Goal: Task Accomplishment & Management: Use online tool/utility

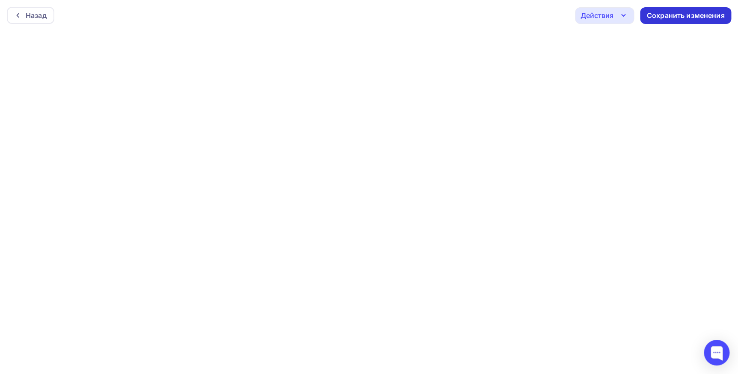
click at [650, 12] on div "Сохранить изменения" at bounding box center [686, 16] width 78 height 10
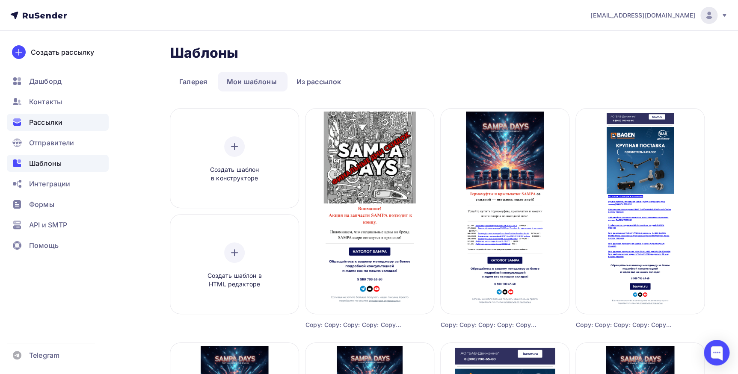
click at [38, 121] on span "Рассылки" at bounding box center [45, 122] width 33 height 10
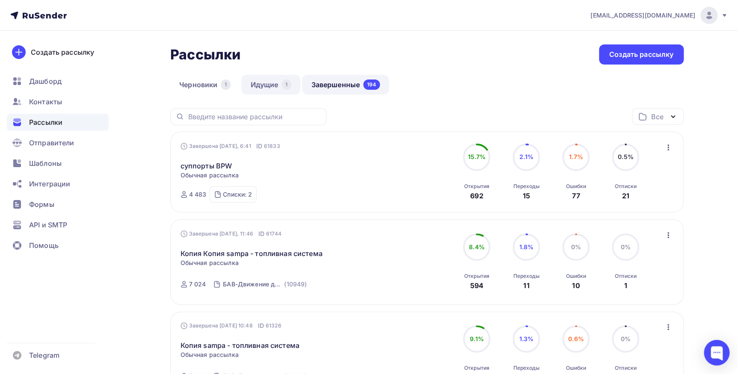
click at [263, 87] on link "Идущие 1" at bounding box center [270, 85] width 59 height 20
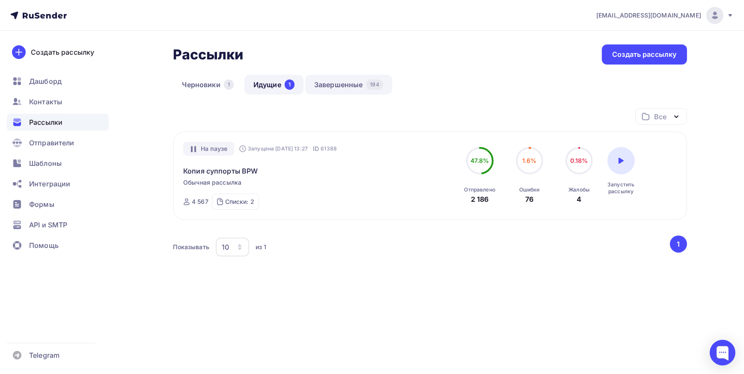
click at [313, 89] on link "Завершенные 194" at bounding box center [348, 85] width 87 height 20
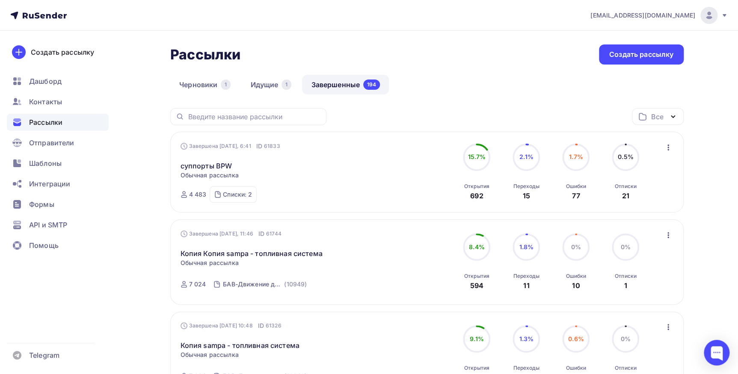
click at [671, 231] on icon "button" at bounding box center [668, 235] width 10 height 10
click at [655, 288] on div "Копировать в новую" at bounding box center [629, 292] width 88 height 10
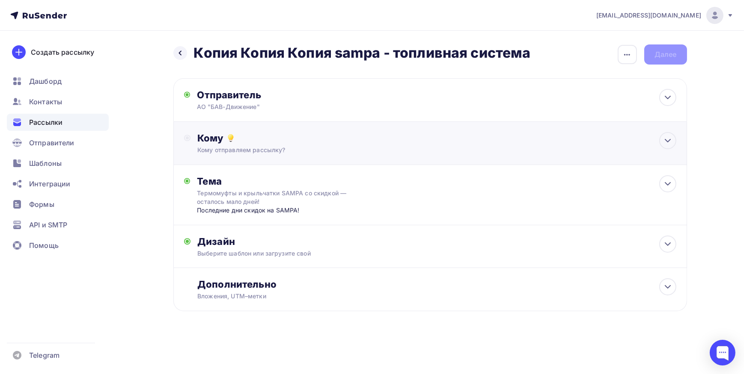
click at [267, 145] on div "Кому Кому отправляем рассылку? Списки получателей Выберите список Все списки id…" at bounding box center [436, 143] width 478 height 22
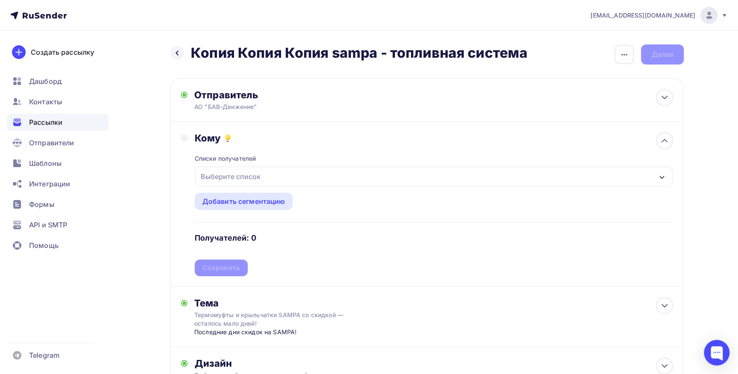
click at [259, 178] on div "Выберите список" at bounding box center [230, 176] width 67 height 15
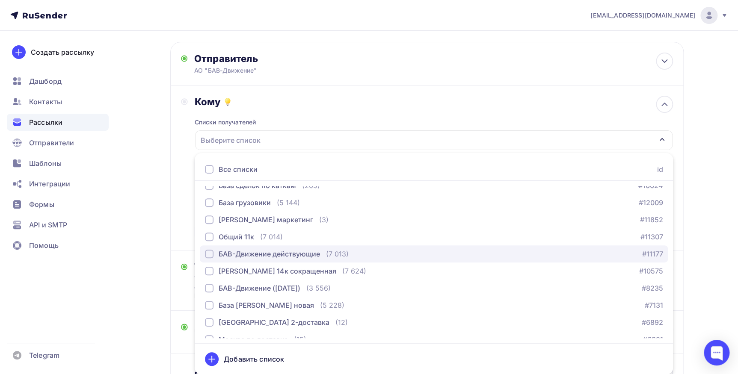
scroll to position [116, 0]
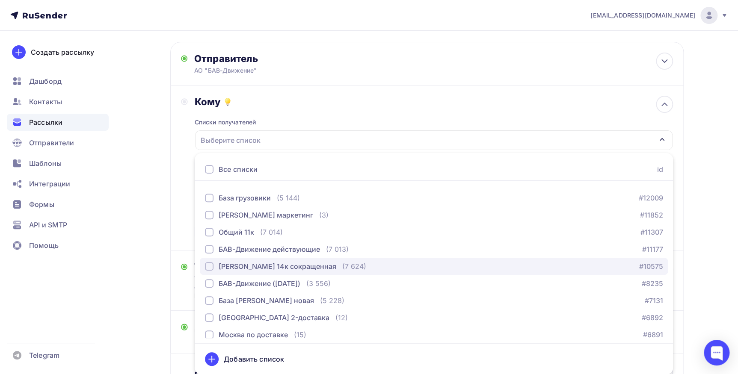
click at [274, 258] on button "[PERSON_NAME] 14к сокращенная (7 624) #10575" at bounding box center [434, 266] width 468 height 17
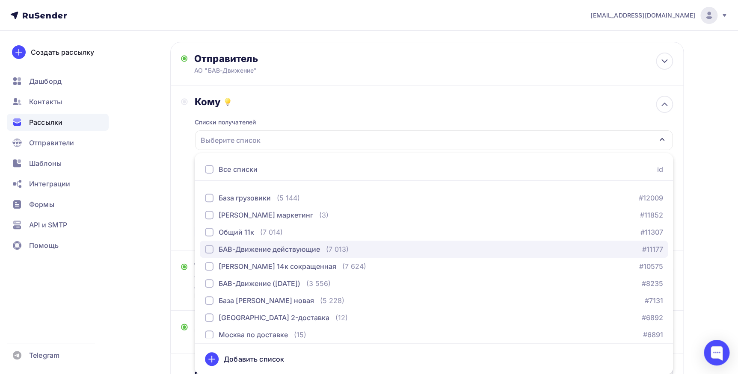
click at [274, 250] on div "БАВ-Движение действующие" at bounding box center [269, 249] width 101 height 10
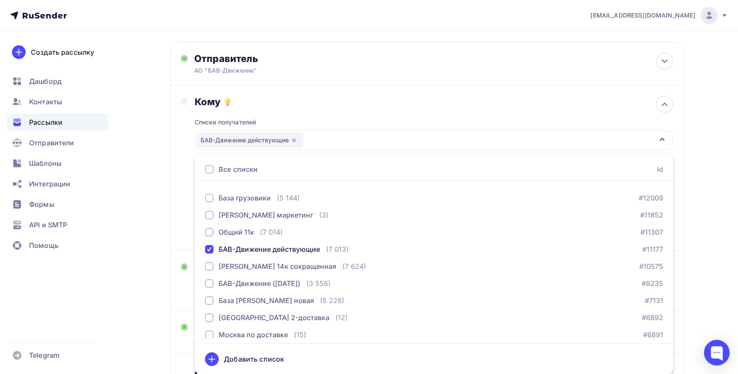
click at [182, 230] on div "Кому Списки получателей БАВ-Движение действующие Все списки id 2 ГИС/Яндекс Цен…" at bounding box center [427, 168] width 492 height 144
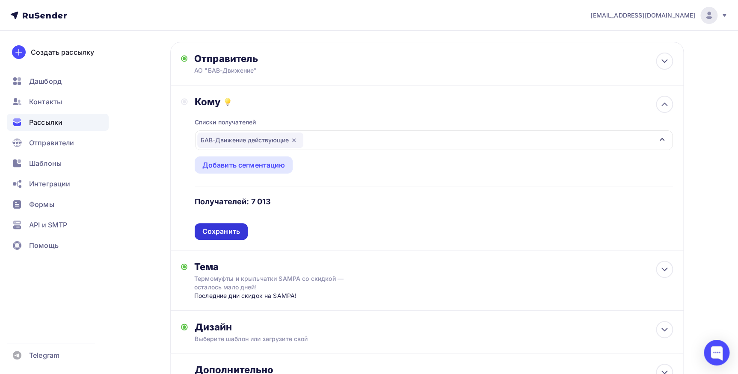
click at [196, 232] on div "Сохранить" at bounding box center [221, 231] width 53 height 17
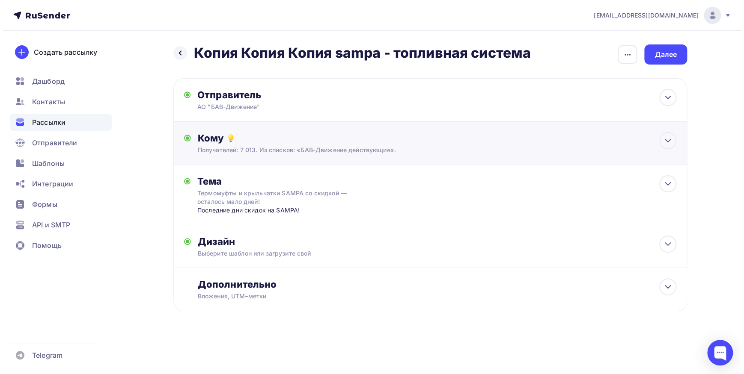
scroll to position [0, 0]
click at [344, 194] on div "Термомуфты и крыльчатки SAMPA со скидкой — осталось мало дней!" at bounding box center [273, 197] width 152 height 17
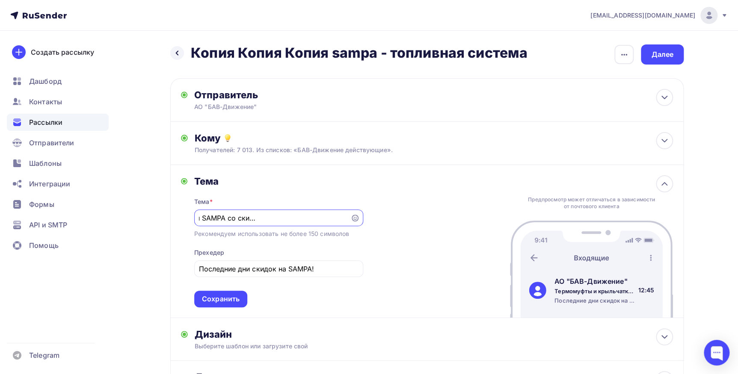
click at [251, 216] on input "Термомуфты и крыльчатки SAMPA со скидкой — осталось мало дней!" at bounding box center [272, 218] width 146 height 10
type input "SAMPA со скидкой — осталось мало дней!"
click at [227, 304] on div "Сохранить" at bounding box center [220, 299] width 53 height 17
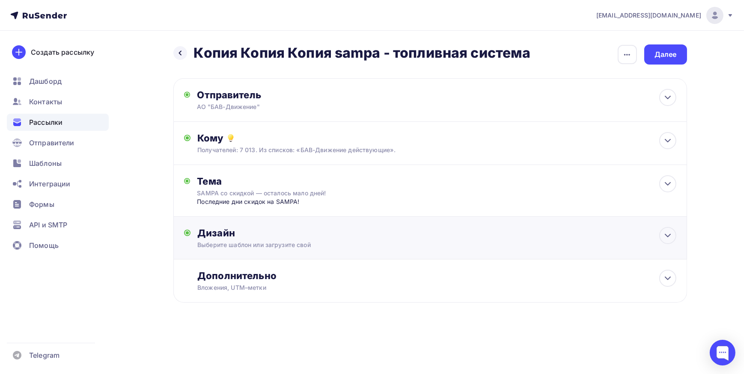
click at [260, 246] on div "Выберите шаблон или загрузите свой" at bounding box center [412, 245] width 431 height 9
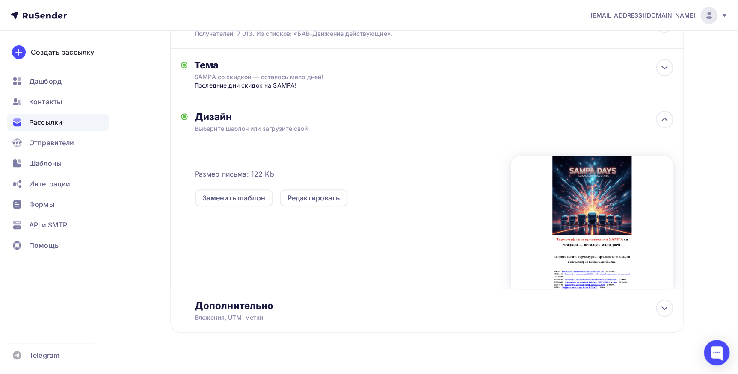
scroll to position [130, 0]
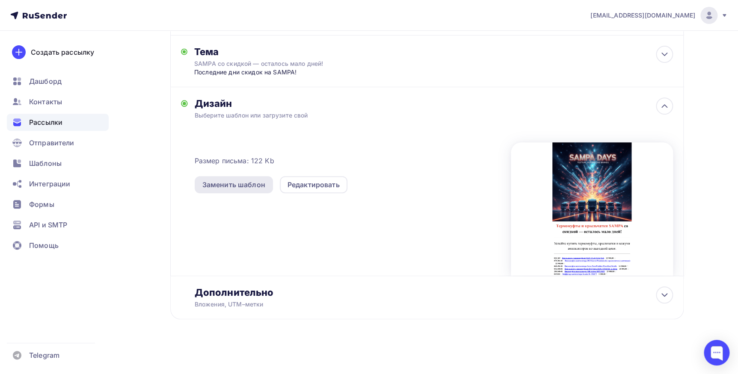
click at [233, 186] on div "Заменить шаблон" at bounding box center [233, 185] width 63 height 10
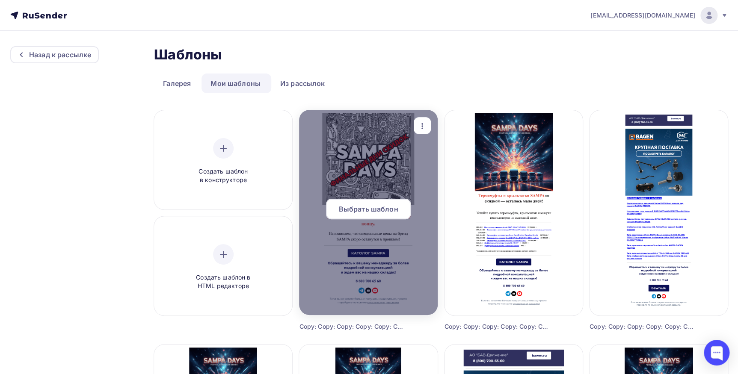
click at [385, 203] on div "Выбрать шаблон" at bounding box center [368, 209] width 85 height 21
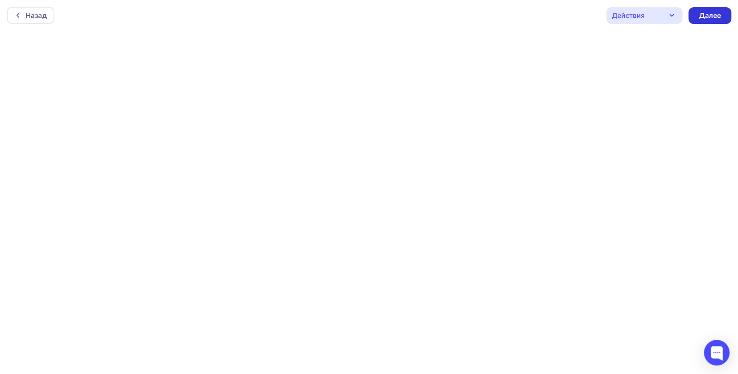
click at [715, 13] on div "Далее" at bounding box center [710, 16] width 22 height 10
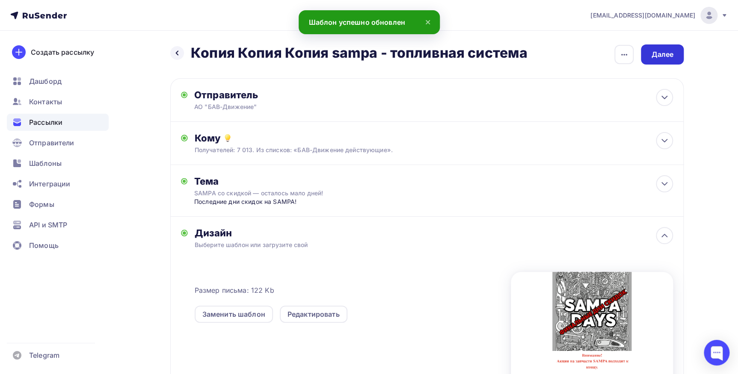
click at [647, 57] on div "Далее" at bounding box center [662, 54] width 43 height 20
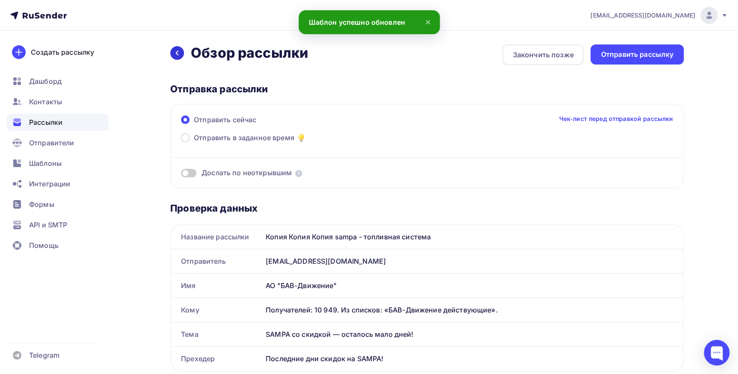
click at [176, 56] on icon at bounding box center [177, 53] width 7 height 7
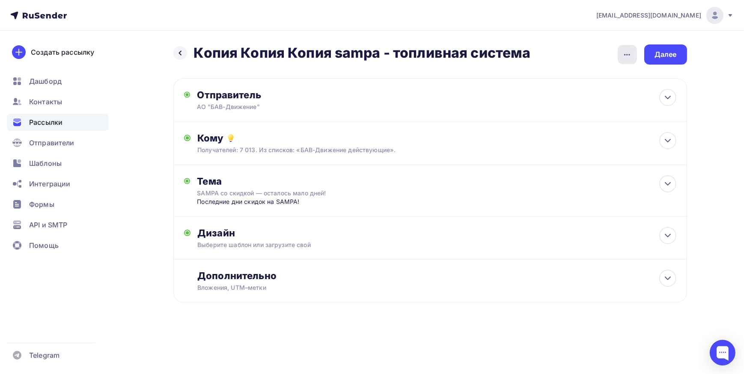
click at [636, 51] on div "button" at bounding box center [626, 54] width 19 height 19
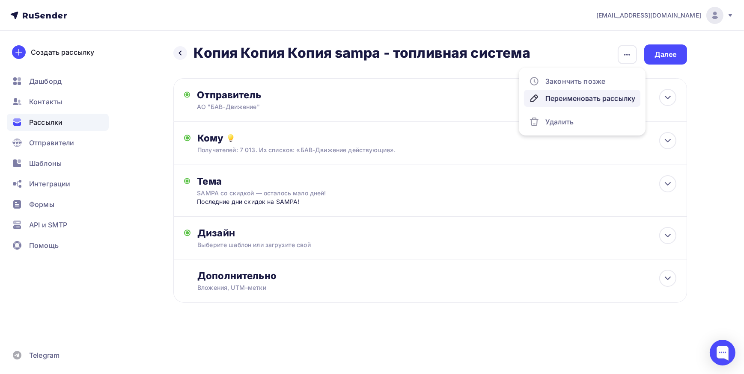
click at [569, 104] on link "Переименовать рассылку" at bounding box center [582, 98] width 116 height 17
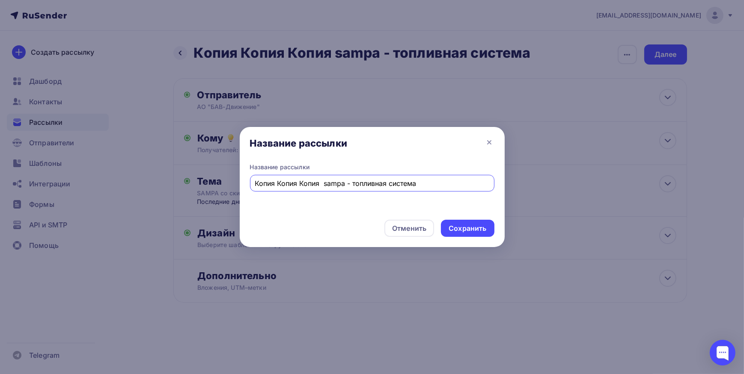
drag, startPoint x: 408, startPoint y: 184, endPoint x: 163, endPoint y: 201, distance: 245.8
click at [163, 201] on div "Название рассылки Название рассылки Копия Копия Копия sampa - топливная система…" at bounding box center [372, 187] width 744 height 374
drag, startPoint x: 324, startPoint y: 184, endPoint x: 136, endPoint y: 192, distance: 188.4
click at [136, 192] on div "Название рассылки Название рассылки Копия Копия Копия sampa - топливная система…" at bounding box center [372, 187] width 744 height 374
drag, startPoint x: 351, startPoint y: 187, endPoint x: 283, endPoint y: 183, distance: 67.7
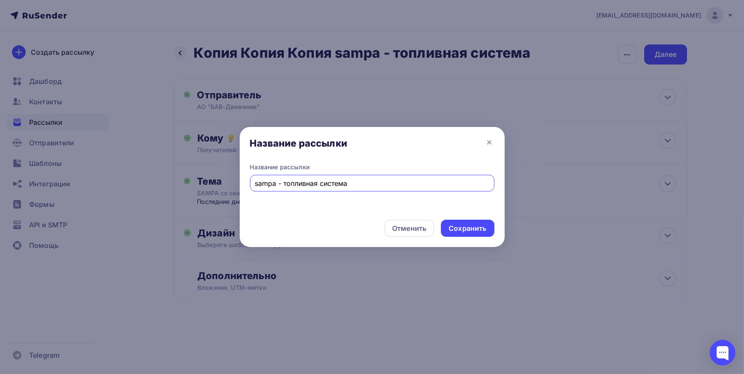
click at [283, 183] on input "sampa - топливная система" at bounding box center [372, 183] width 234 height 10
type input "sampa - финальные дни скидок"
click at [475, 230] on div "Сохранить" at bounding box center [467, 229] width 38 height 10
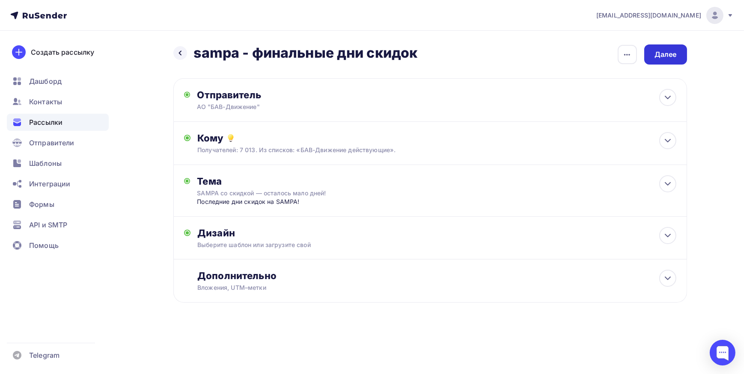
click at [670, 57] on div "Далее" at bounding box center [665, 55] width 22 height 10
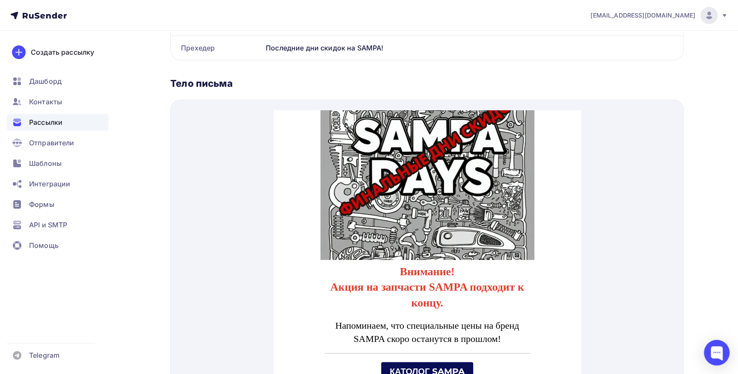
scroll to position [77, 0]
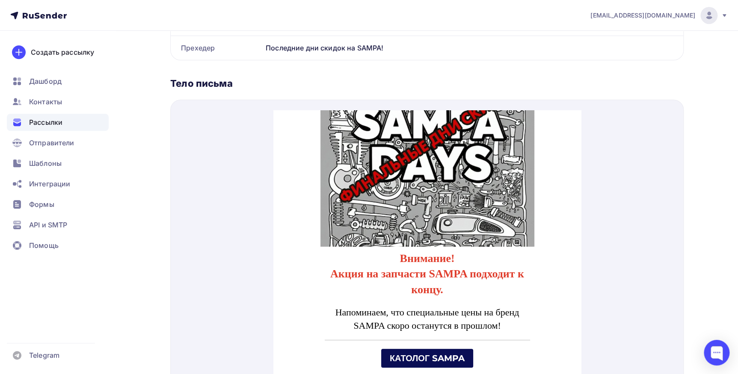
click at [438, 173] on img at bounding box center [427, 130] width 214 height 214
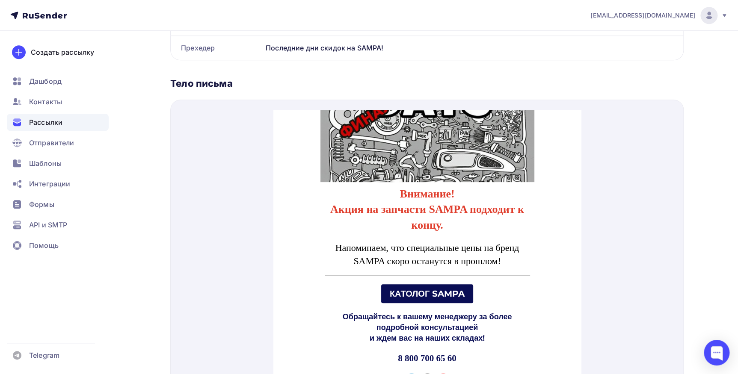
scroll to position [170, 0]
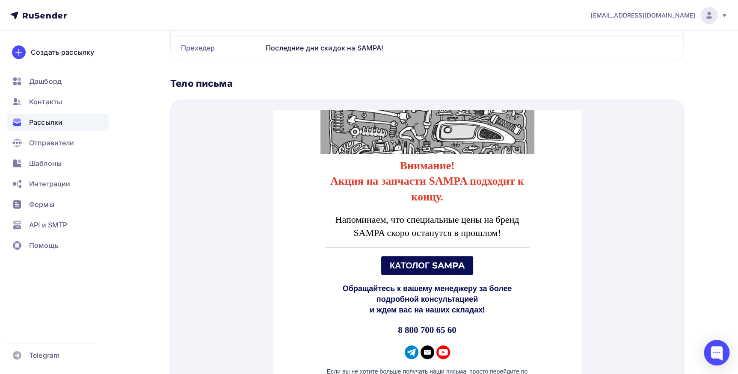
click at [395, 257] on span "КАТОЛОГ SAMPA" at bounding box center [426, 255] width 75 height 10
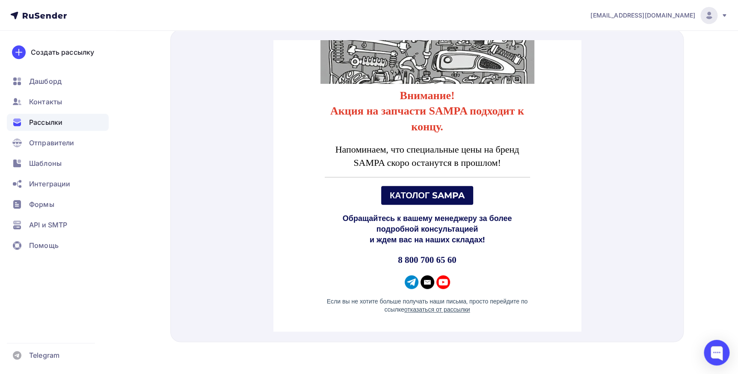
scroll to position [383, 0]
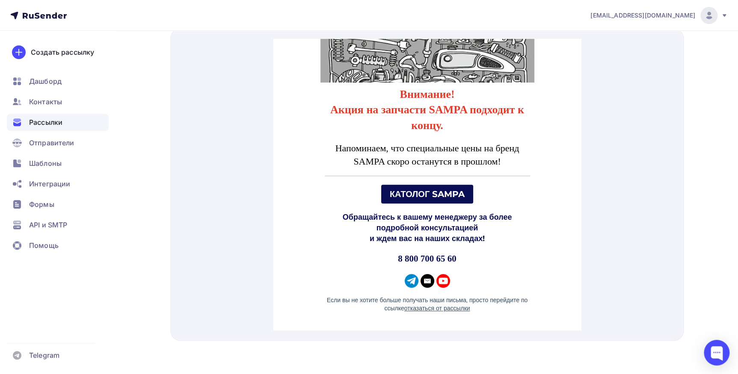
click at [450, 186] on span "КАТОЛОГ SAMPA" at bounding box center [426, 184] width 75 height 10
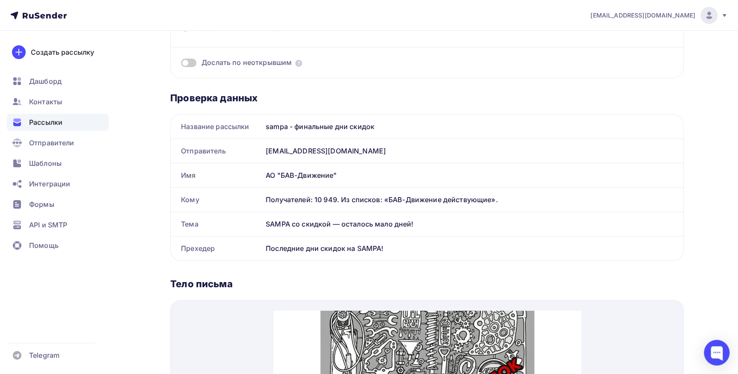
scroll to position [0, 0]
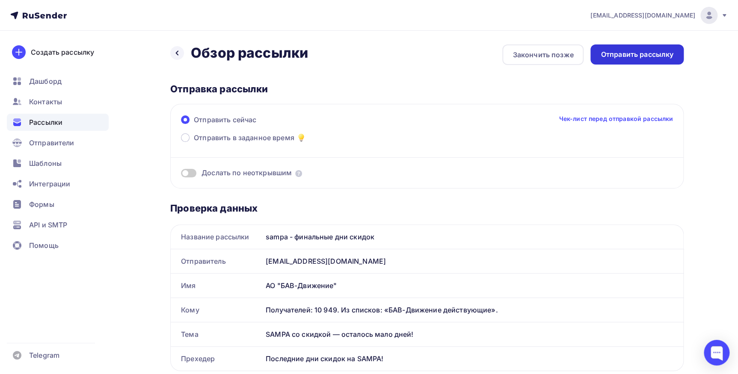
click at [644, 50] on div "Отправить рассылку" at bounding box center [637, 55] width 73 height 10
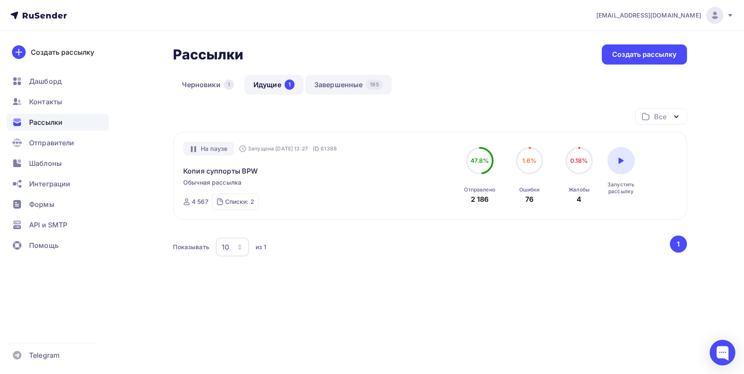
click at [331, 83] on link "Завершенные 195" at bounding box center [348, 85] width 86 height 20
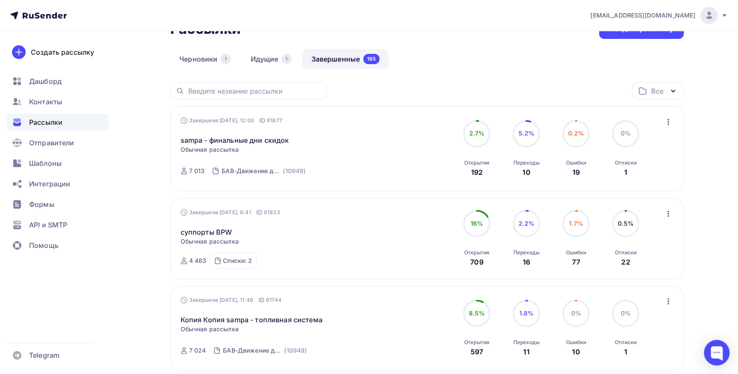
scroll to position [77, 0]
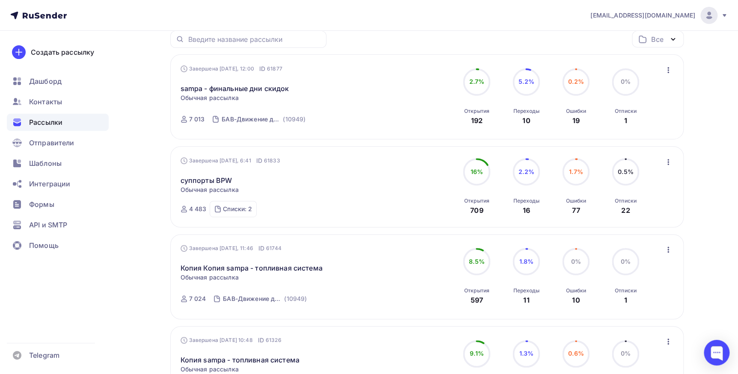
click at [666, 247] on icon "button" at bounding box center [668, 250] width 10 height 10
click at [50, 165] on span "Шаблоны" at bounding box center [45, 163] width 33 height 10
